Goal: Find specific page/section: Find specific page/section

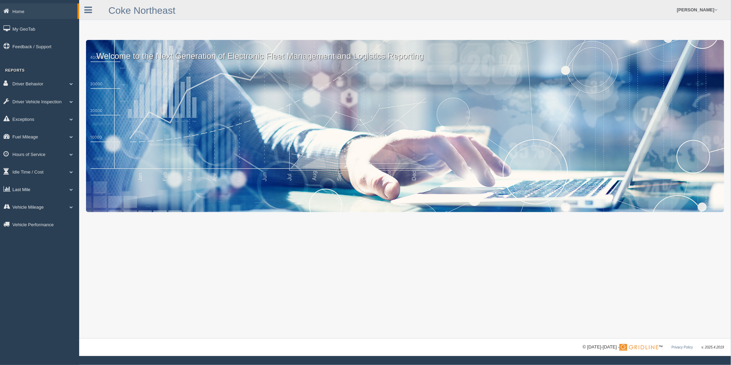
click at [35, 197] on link "Last Mile" at bounding box center [39, 188] width 79 height 15
click at [40, 221] on link "Zone Editor" at bounding box center [44, 217] width 65 height 12
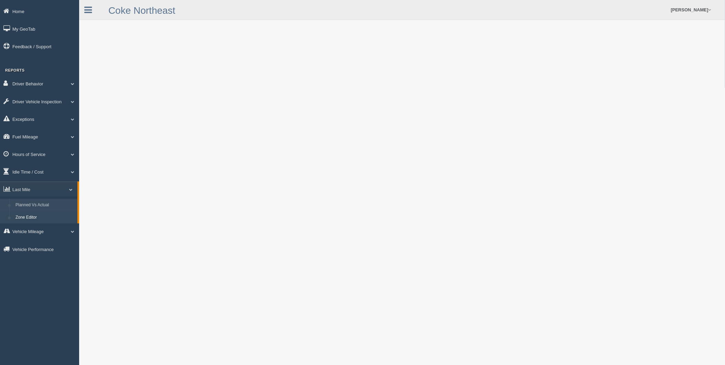
click at [28, 207] on link "Planned Vs Actual" at bounding box center [44, 205] width 65 height 12
click at [29, 224] on link "Zone Editor" at bounding box center [44, 217] width 65 height 12
click at [28, 224] on link "Zone Editor" at bounding box center [44, 217] width 65 height 12
